Goal: Task Accomplishment & Management: Complete application form

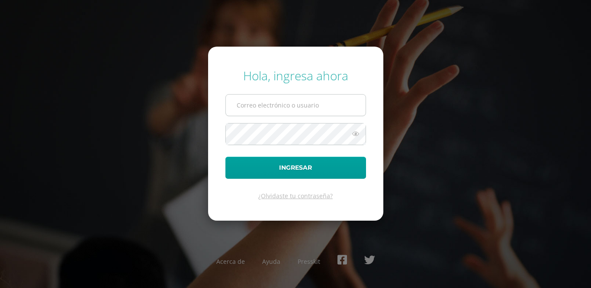
type input "[EMAIL_ADDRESS][DOMAIN_NAME]"
click at [244, 96] on input "25041@lasallechiquimula.edu.gt" at bounding box center [296, 105] width 140 height 21
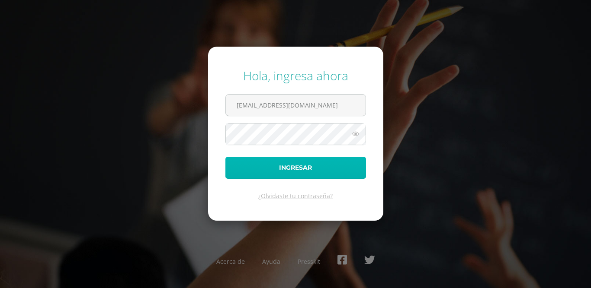
click at [254, 166] on button "Ingresar" at bounding box center [295, 168] width 141 height 22
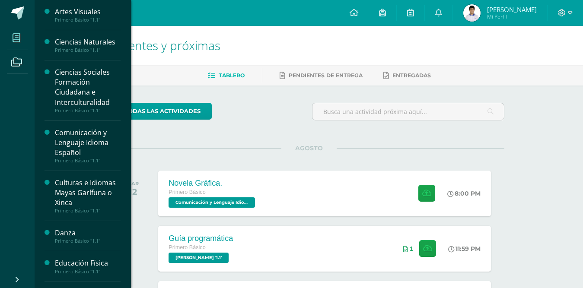
click at [20, 39] on icon at bounding box center [17, 38] width 8 height 9
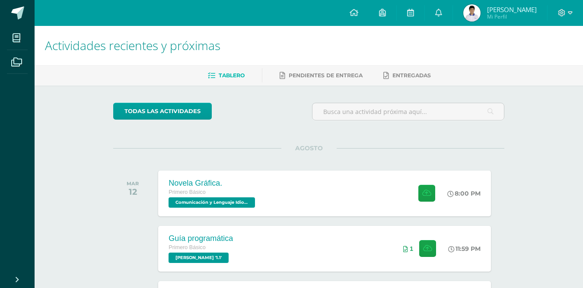
click at [234, 53] on h1 "Actividades recientes y próximas" at bounding box center [309, 45] width 528 height 39
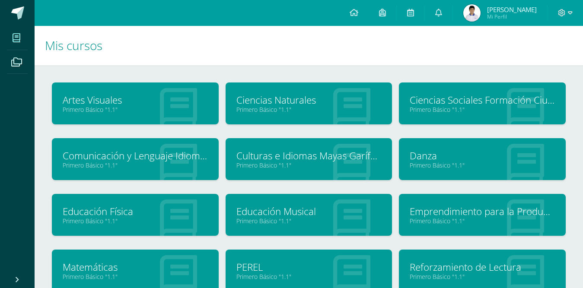
click at [481, 7] on img at bounding box center [471, 12] width 17 height 17
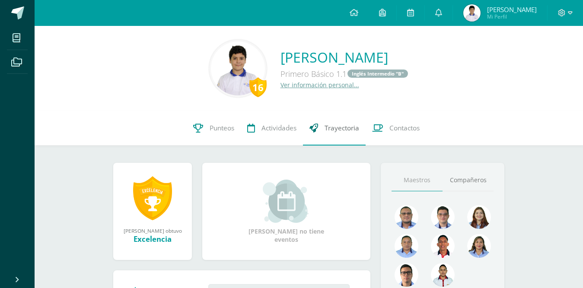
scroll to position [43, 0]
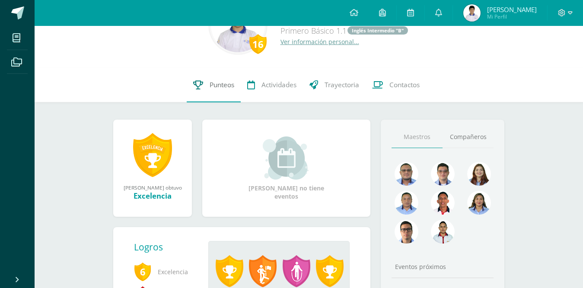
click at [226, 88] on span "Punteos" at bounding box center [222, 84] width 25 height 9
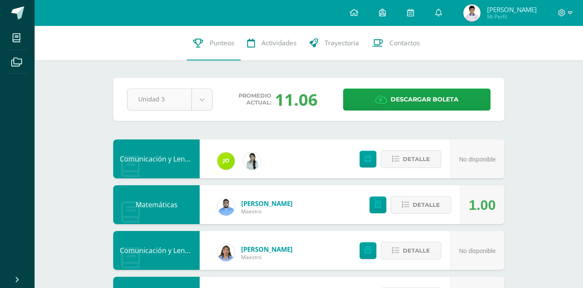
drag, startPoint x: 228, startPoint y: 108, endPoint x: 188, endPoint y: 107, distance: 40.7
click at [223, 109] on div "Promedio actual: 11.06" at bounding box center [278, 99] width 117 height 22
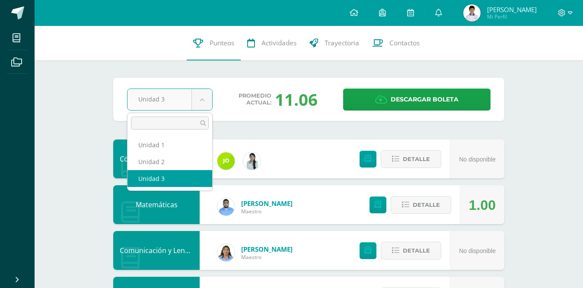
drag, startPoint x: 189, startPoint y: 106, endPoint x: 203, endPoint y: 105, distance: 14.7
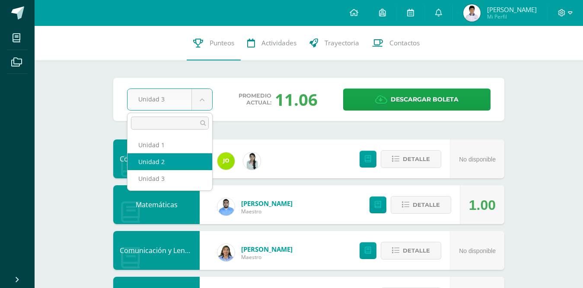
select select "Unidad 2"
click at [183, 157] on div "Comunicación y Lenguaje, Idioma Extranjero" at bounding box center [156, 159] width 86 height 39
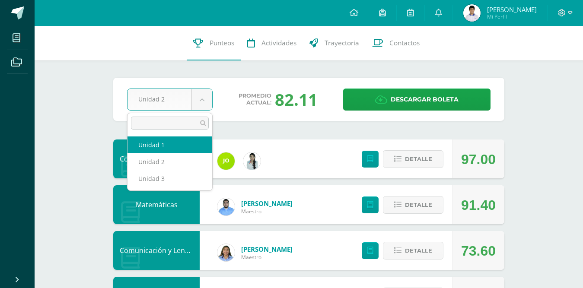
drag, startPoint x: 178, startPoint y: 142, endPoint x: 182, endPoint y: 141, distance: 4.7
click at [178, 142] on div "Comunicación y Lenguaje, Idioma Extranjero" at bounding box center [156, 159] width 86 height 39
select select "Unidad 1"
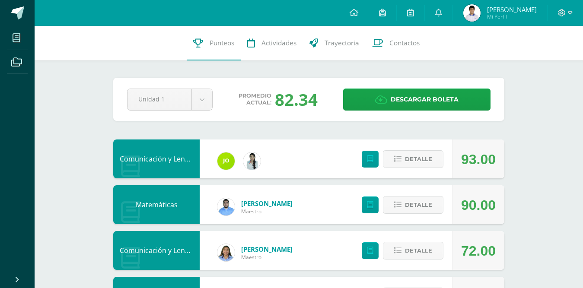
click at [558, 13] on div at bounding box center [565, 13] width 35 height 26
click at [559, 13] on icon at bounding box center [562, 13] width 8 height 8
click at [535, 59] on span "Cerrar sesión" at bounding box center [543, 59] width 39 height 8
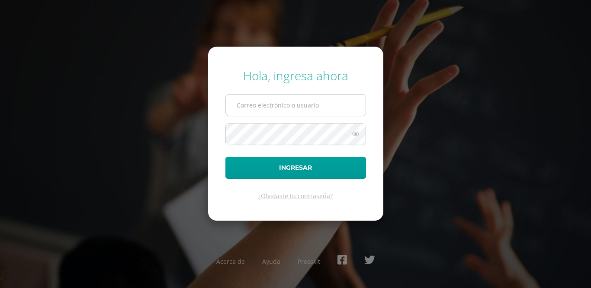
type input "[EMAIL_ADDRESS][DOMAIN_NAME]"
click at [325, 108] on input "25041@lasallechiquimula.edu.gt" at bounding box center [296, 105] width 140 height 21
click at [332, 111] on input "25041@lasallechiquimula.edu.gt" at bounding box center [296, 105] width 140 height 21
click at [421, 100] on div "Hola, ingresa ahora 25041@lasallechiquimula.edu.gt Ingresar ¿Olvidaste tu contr…" at bounding box center [295, 144] width 558 height 167
click at [342, 102] on input "25041@lasallechiquimula.edu.gt" at bounding box center [296, 105] width 140 height 21
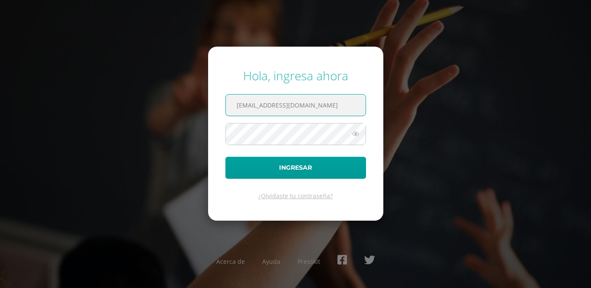
click at [412, 108] on div "Hola, ingresa ahora 25041@lasallechiquimula.edu.gt Ingresar ¿Olvidaste tu contr…" at bounding box center [295, 144] width 558 height 167
click at [354, 134] on icon at bounding box center [355, 134] width 11 height 10
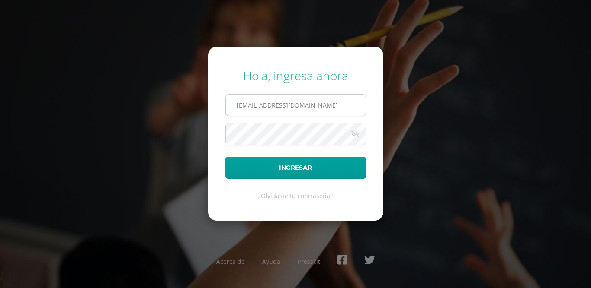
click at [347, 103] on input "25041@lasallechiquimula.edu.gt" at bounding box center [296, 105] width 140 height 21
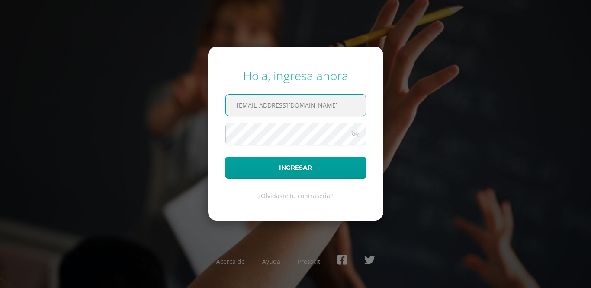
click at [476, 192] on div "Hola, ingresa ahora 25041@lasallechiquimula.edu.gt Ingresar ¿Olvidaste tu contr…" at bounding box center [295, 144] width 558 height 167
click at [360, 132] on icon at bounding box center [355, 134] width 12 height 10
click at [353, 134] on icon at bounding box center [355, 134] width 12 height 10
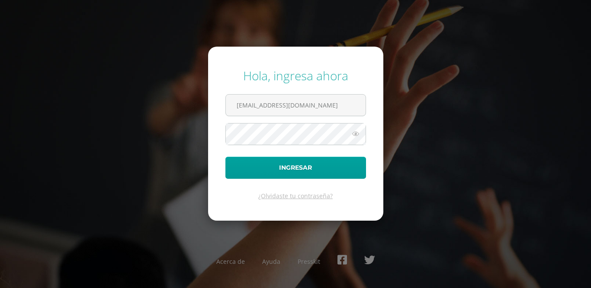
click at [353, 134] on icon at bounding box center [355, 134] width 11 height 10
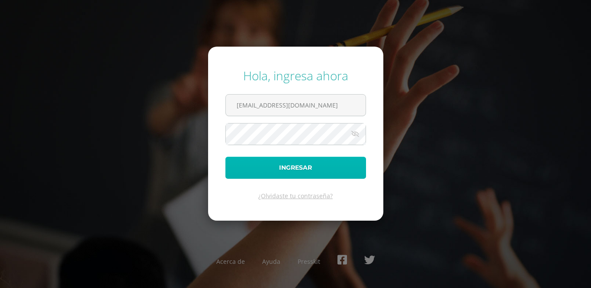
click at [325, 171] on button "Ingresar" at bounding box center [295, 168] width 141 height 22
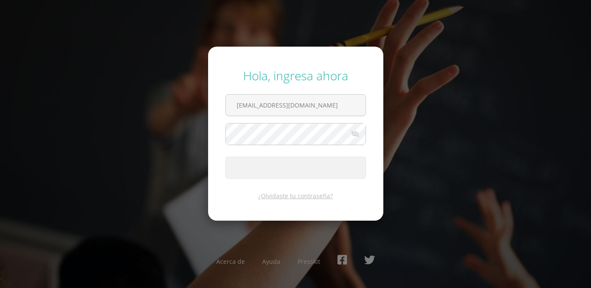
click at [325, 171] on button "Ingresar" at bounding box center [295, 168] width 141 height 22
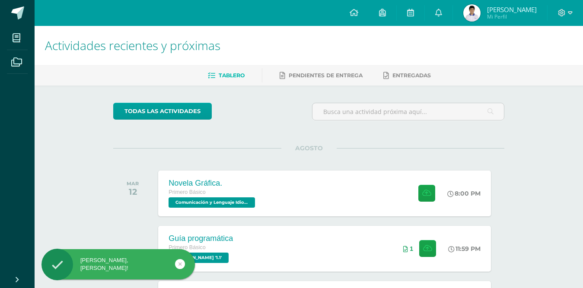
click at [481, 9] on img at bounding box center [471, 12] width 17 height 17
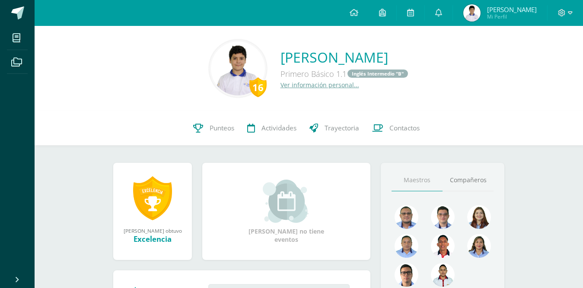
click at [214, 64] on img at bounding box center [238, 69] width 54 height 54
click at [220, 104] on div "16 [PERSON_NAME] Primero Básico 1.1 Inglés Intermedio "B" Ver información perso…" at bounding box center [309, 68] width 549 height 85
click at [220, 104] on div "16 Luis Ignacio Barillas Paz Primero Básico 1.1 Inglés Intermedio "B" Ver infor…" at bounding box center [309, 68] width 549 height 85
click at [222, 77] on img at bounding box center [238, 69] width 54 height 54
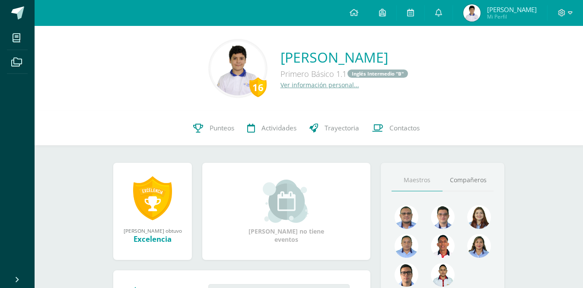
click at [222, 77] on img at bounding box center [238, 69] width 54 height 54
click at [224, 64] on img at bounding box center [238, 69] width 54 height 54
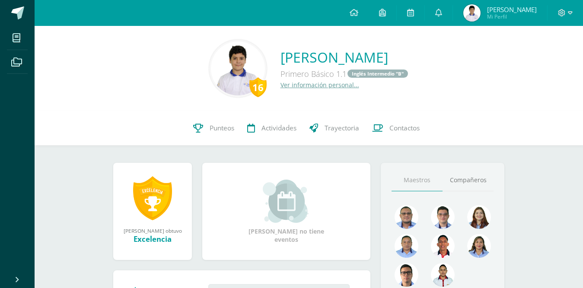
click at [224, 64] on img at bounding box center [238, 69] width 54 height 54
click at [227, 71] on img at bounding box center [238, 69] width 54 height 54
click at [16, 13] on span at bounding box center [17, 12] width 13 height 13
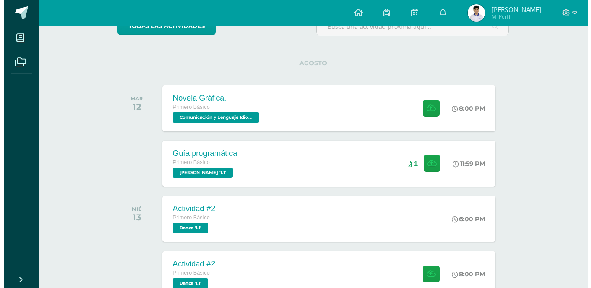
scroll to position [86, 0]
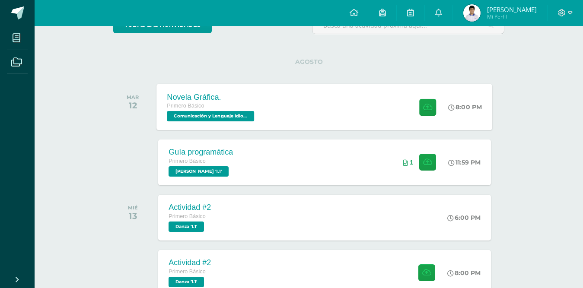
click at [256, 105] on div "Primero Básico" at bounding box center [211, 107] width 89 height 10
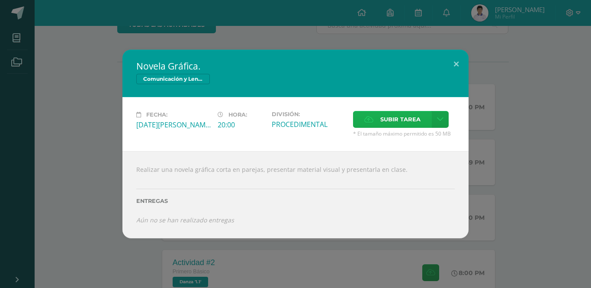
click at [367, 120] on icon at bounding box center [368, 120] width 9 height 6
click at [0, 0] on input "Subir tarea" at bounding box center [0, 0] width 0 height 0
click at [454, 69] on button at bounding box center [456, 64] width 25 height 29
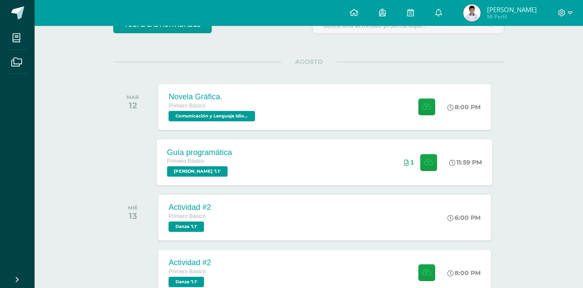
click at [350, 181] on div "Guía programática Primero Básico [PERSON_NAME] '1.1' 11:59 PM 1 Guía programáti…" at bounding box center [325, 162] width 336 height 46
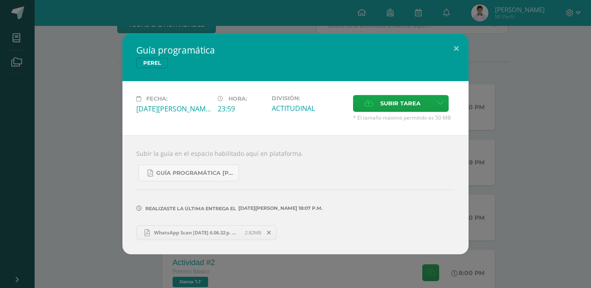
click at [267, 237] on span at bounding box center [269, 233] width 15 height 10
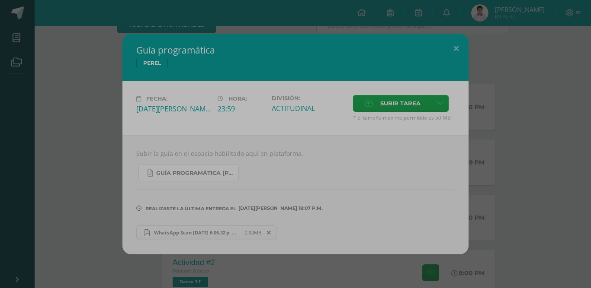
click at [267, 237] on div "¿Deseas retirar la entrega WhatsApp Scan [DATE] 6.06.32 p. m..pdf ? Esta acción…" at bounding box center [295, 144] width 591 height 288
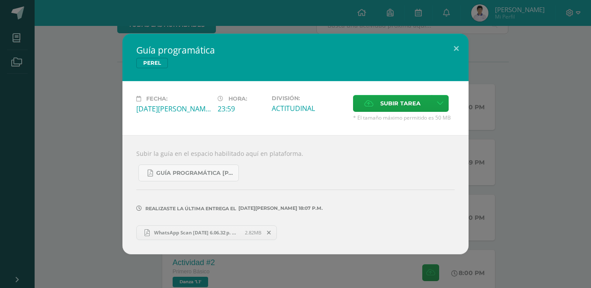
click at [274, 234] on span at bounding box center [269, 233] width 15 height 10
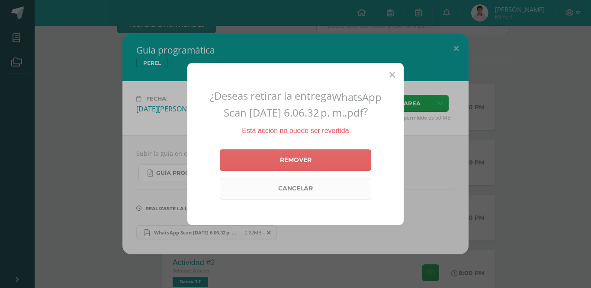
click at [313, 184] on link "Cancelar" at bounding box center [295, 189] width 151 height 22
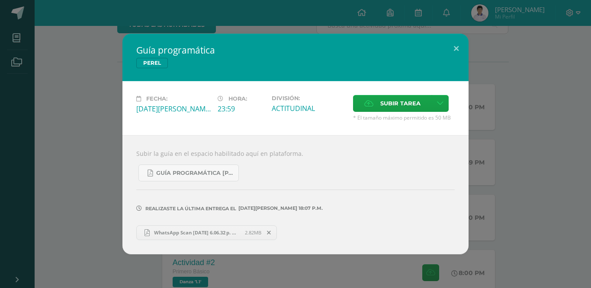
click at [198, 236] on span "WhatsApp Scan [DATE] 6.06.32 p. m..pdf" at bounding box center [197, 233] width 95 height 6
click at [531, 48] on div "Guía programática [PERSON_NAME] Fecha: [DATE][PERSON_NAME] Hora: 23:59 División…" at bounding box center [295, 144] width 584 height 220
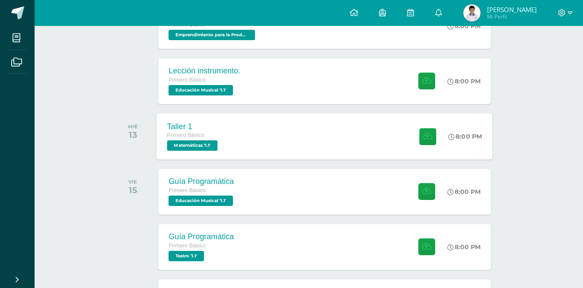
scroll to position [432, 0]
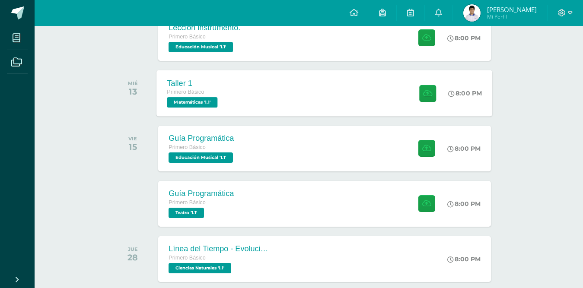
click at [235, 89] on div "Taller 1 Primero Básico Matemáticas '1.1' 8:00 PM Taller 1 Matemáticas" at bounding box center [325, 93] width 336 height 46
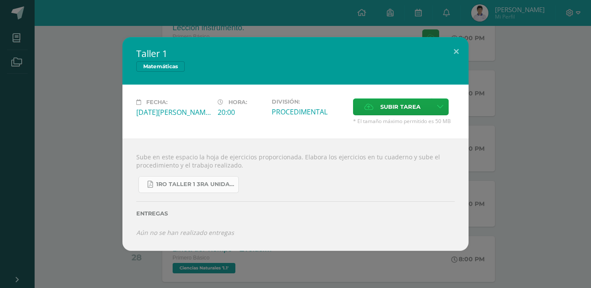
click at [210, 186] on span "1ro taller 1 3ra unidad.pdf" at bounding box center [195, 184] width 78 height 7
click at [399, 37] on div "Taller 1 Matemáticas" at bounding box center [295, 61] width 346 height 48
click at [419, 26] on div "Taller 1 Matemáticas Fecha: [DATE][PERSON_NAME] Hora: 20:00 División: PROCEDIME…" at bounding box center [295, 144] width 591 height 288
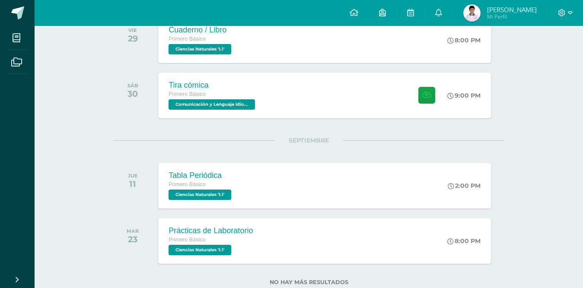
scroll to position [689, 0]
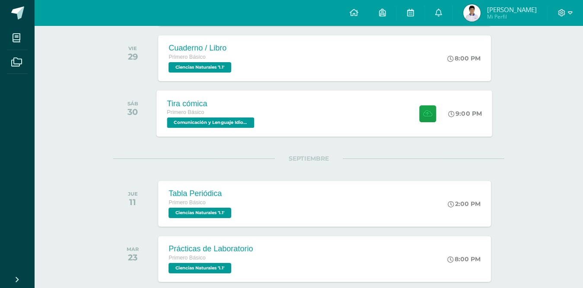
click at [272, 121] on div "Tira cómica Primero Básico Comunicación y Lenguaje Idioma Español '1.1' 9:00 PM…" at bounding box center [325, 113] width 336 height 46
click at [0, 0] on div "Tira cómica Comunicación y Lenguaje Idioma Español" at bounding box center [0, 0] width 0 height 0
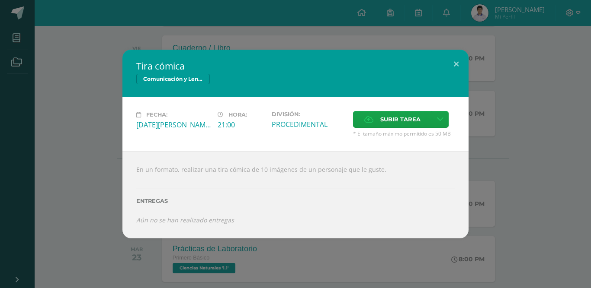
click at [251, 256] on div "Tira cómica Comunicación y Lenguaje Idioma Español Fecha: [DATE][PERSON_NAME] H…" at bounding box center [295, 144] width 591 height 288
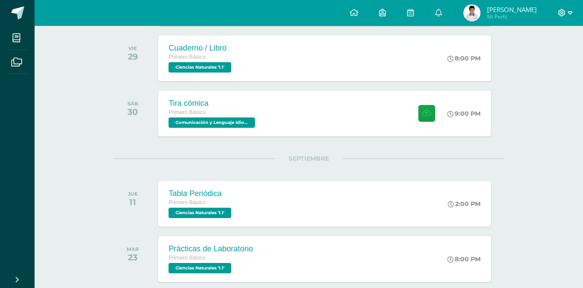
click at [565, 11] on icon at bounding box center [562, 12] width 7 height 7
click at [541, 58] on span "Cerrar sesión" at bounding box center [543, 59] width 39 height 8
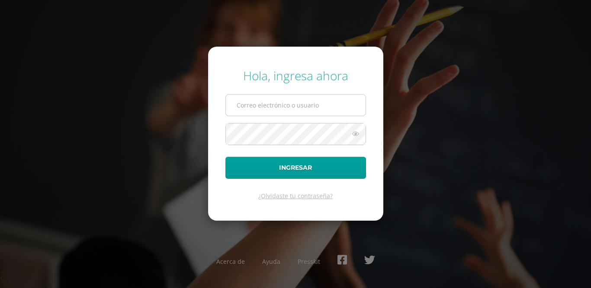
type input "[EMAIL_ADDRESS][DOMAIN_NAME]"
drag, startPoint x: 331, startPoint y: 102, endPoint x: 259, endPoint y: 94, distance: 72.3
click at [331, 102] on input "25041@lasallechiquimula.edu.gt" at bounding box center [296, 105] width 140 height 21
